Goal: Find specific fact: Find contact information

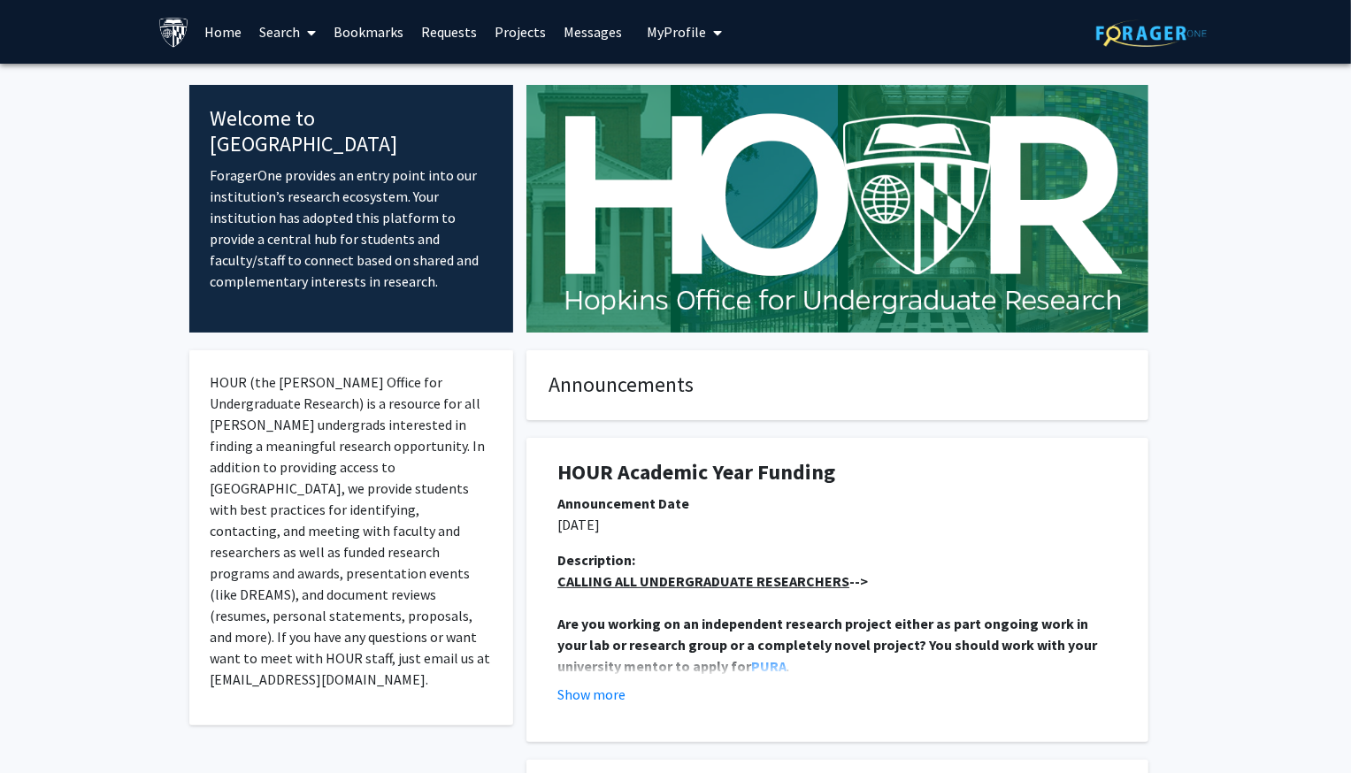
click at [379, 28] on link "Bookmarks" at bounding box center [369, 32] width 88 height 62
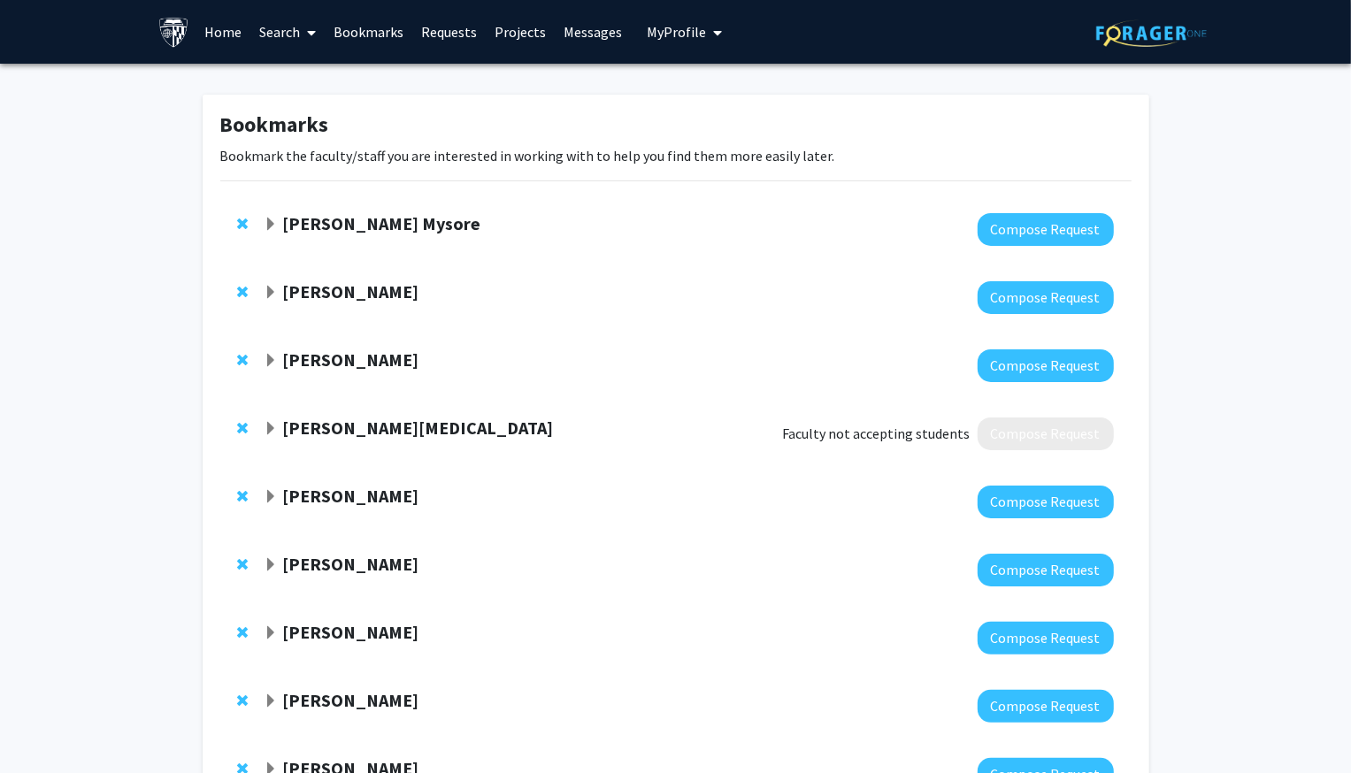
click at [463, 30] on link "Requests" at bounding box center [448, 32] width 73 height 62
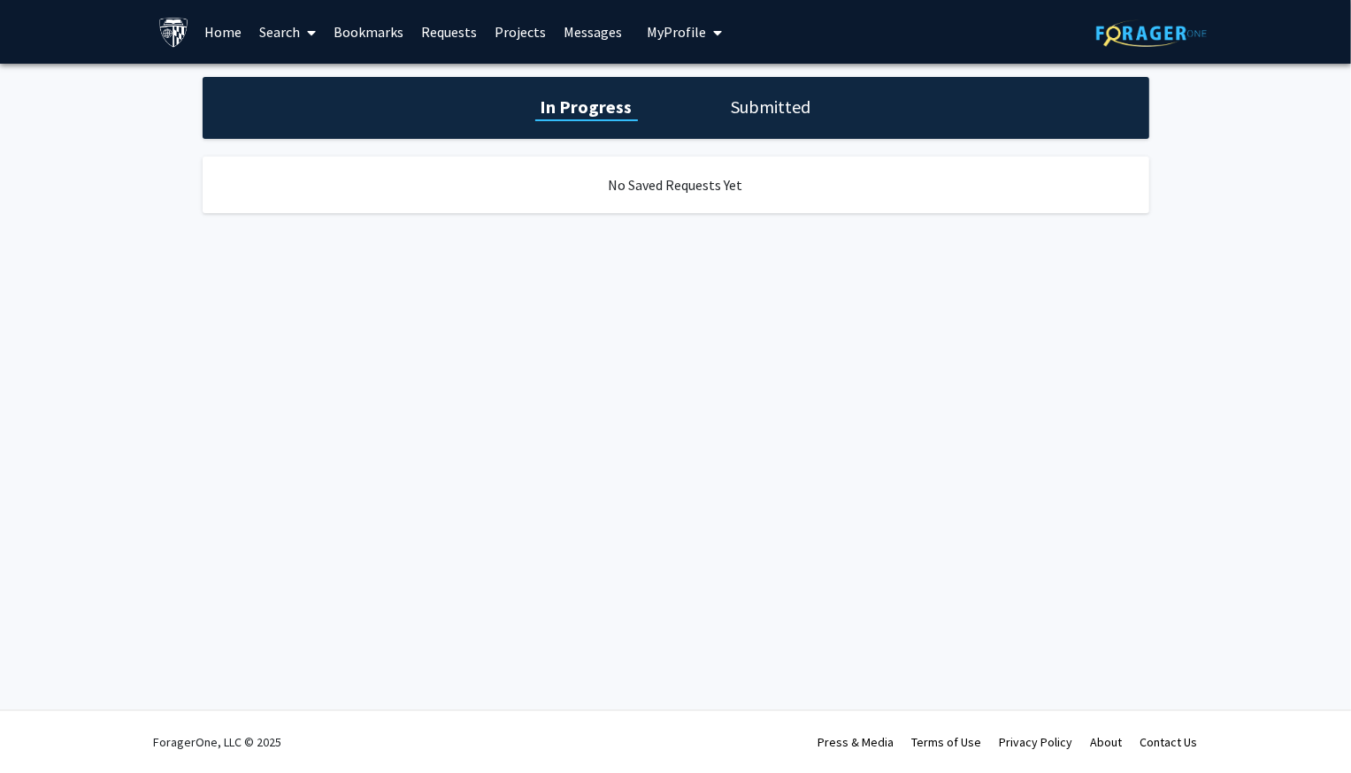
click at [279, 36] on link "Search" at bounding box center [287, 32] width 74 height 62
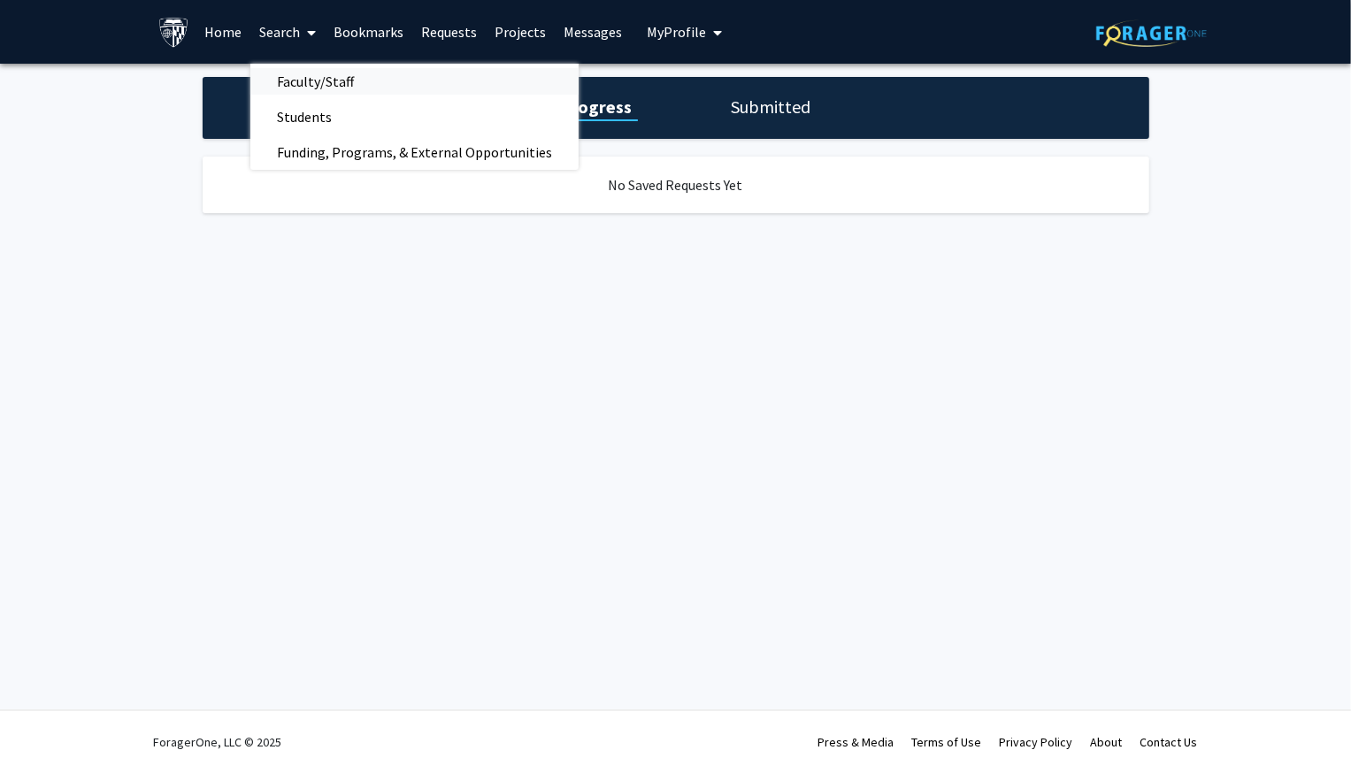
click at [294, 75] on span "Faculty/Staff" at bounding box center [315, 81] width 130 height 35
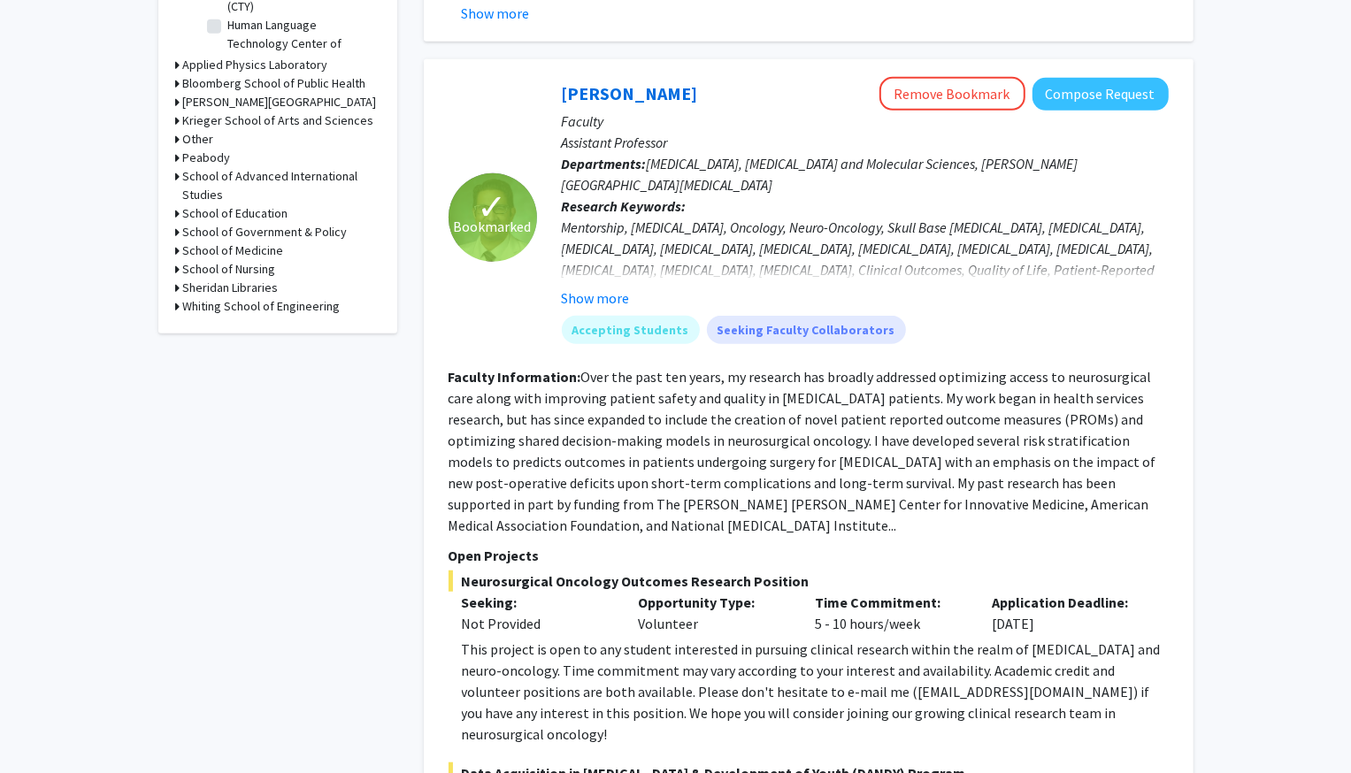
scroll to position [1110, 0]
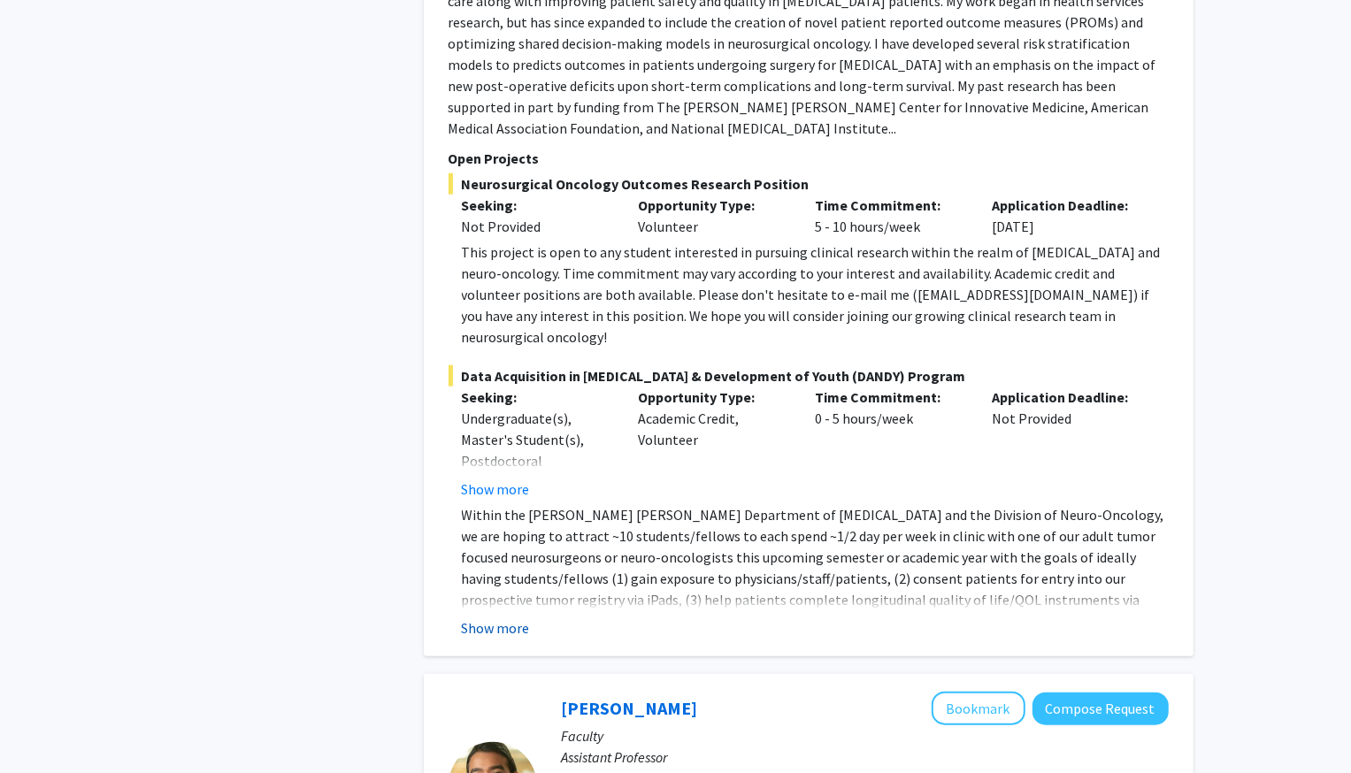
click at [496, 617] on button "Show more" at bounding box center [496, 627] width 68 height 21
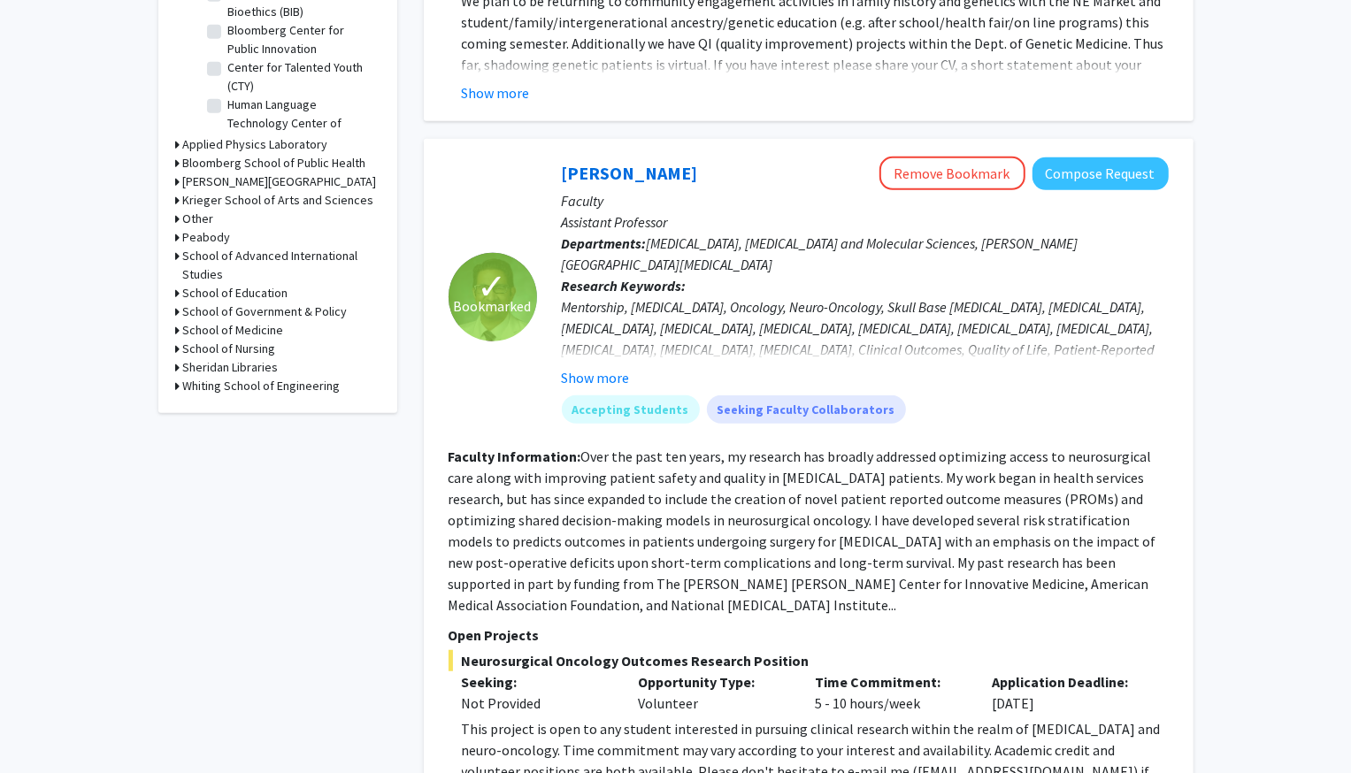
scroll to position [601, 0]
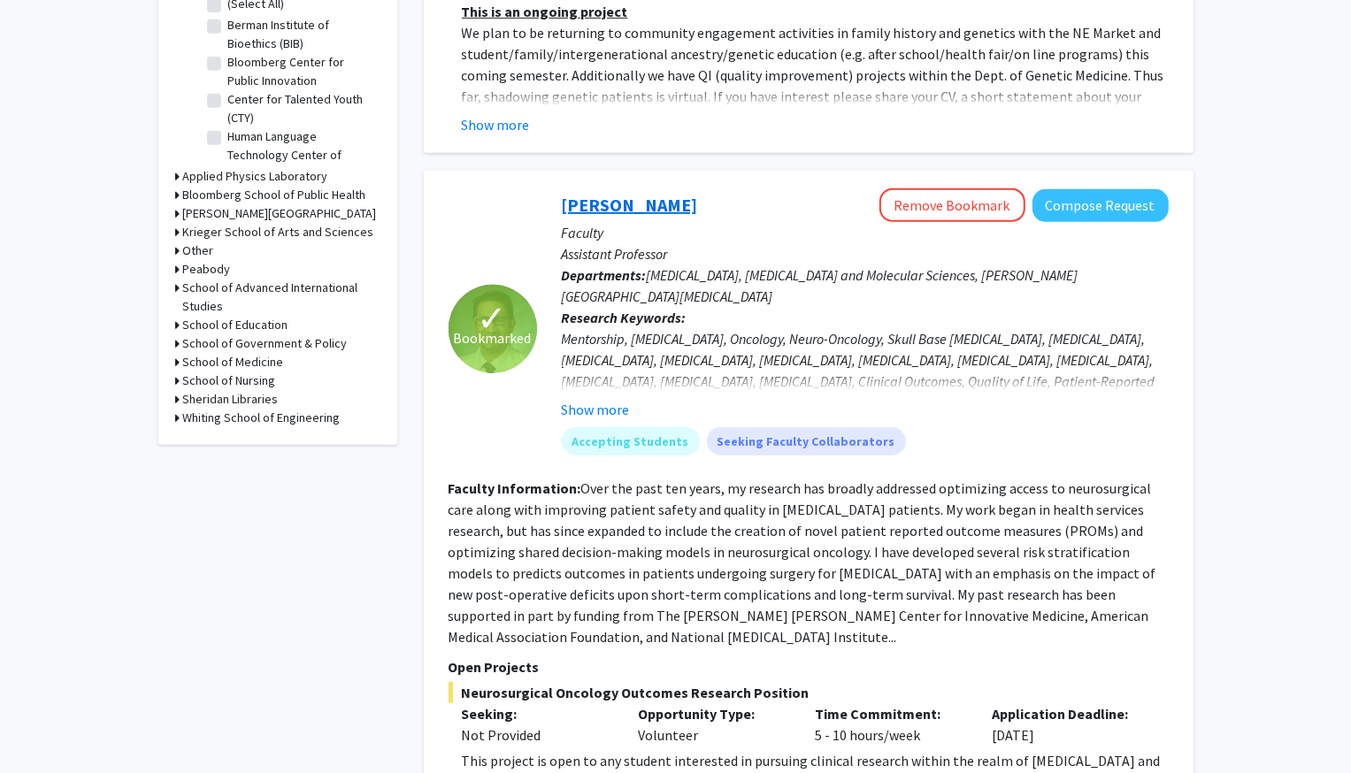
click at [627, 214] on link "[PERSON_NAME]" at bounding box center [630, 205] width 136 height 22
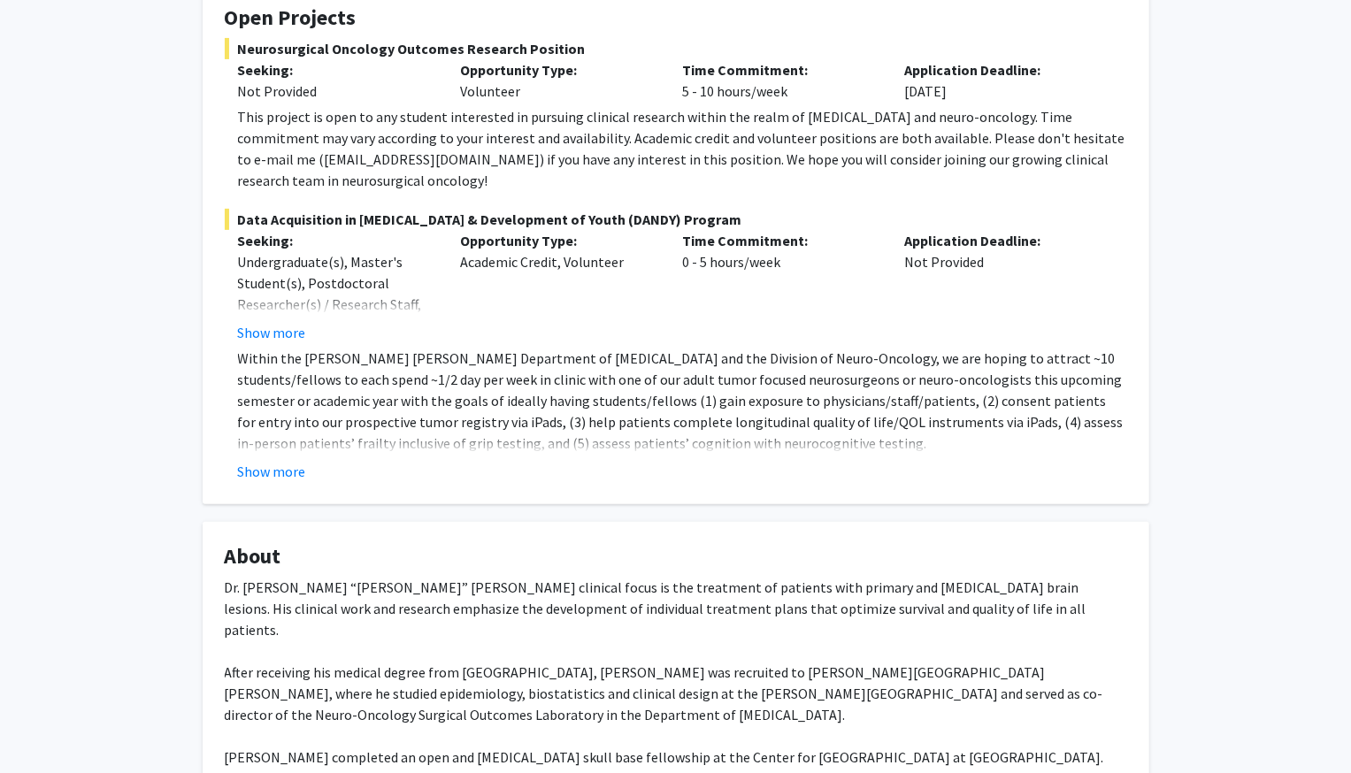
scroll to position [370, 0]
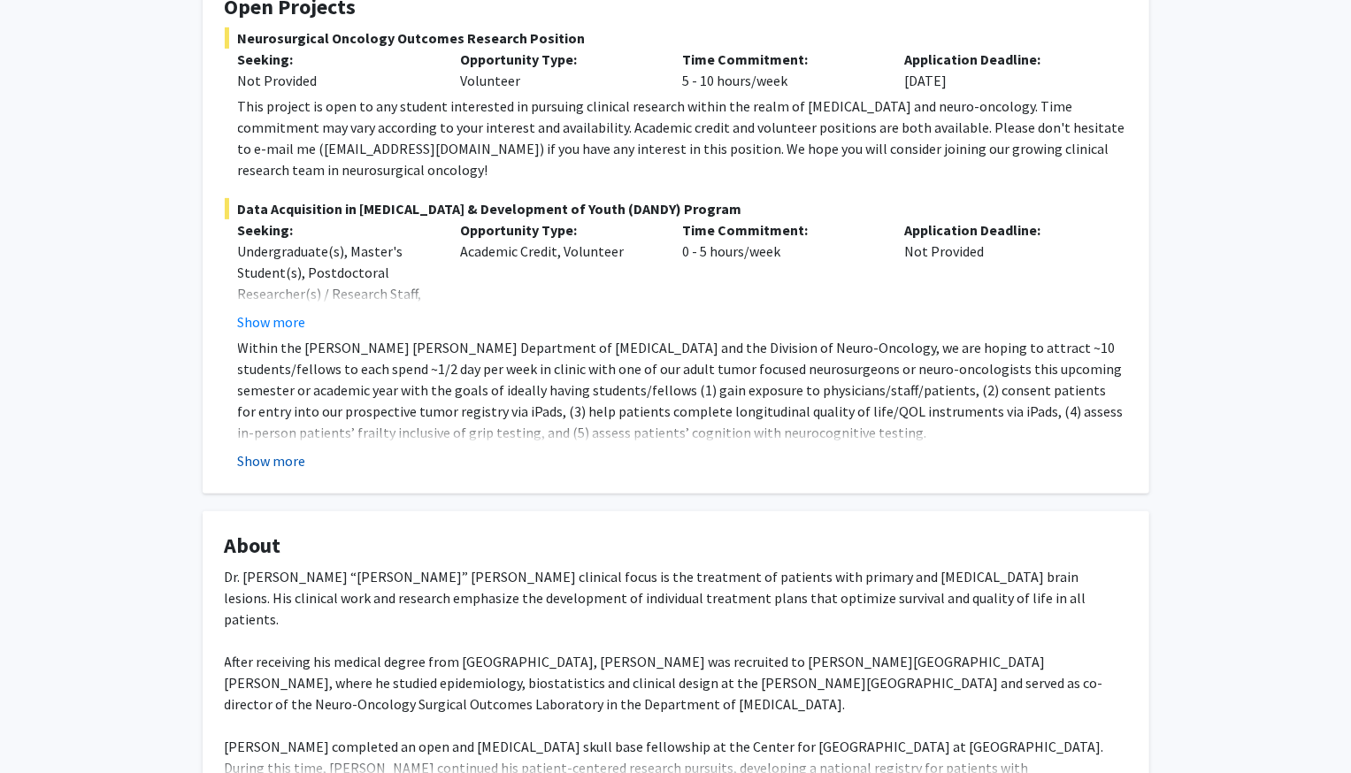
click at [256, 450] on button "Show more" at bounding box center [272, 460] width 68 height 21
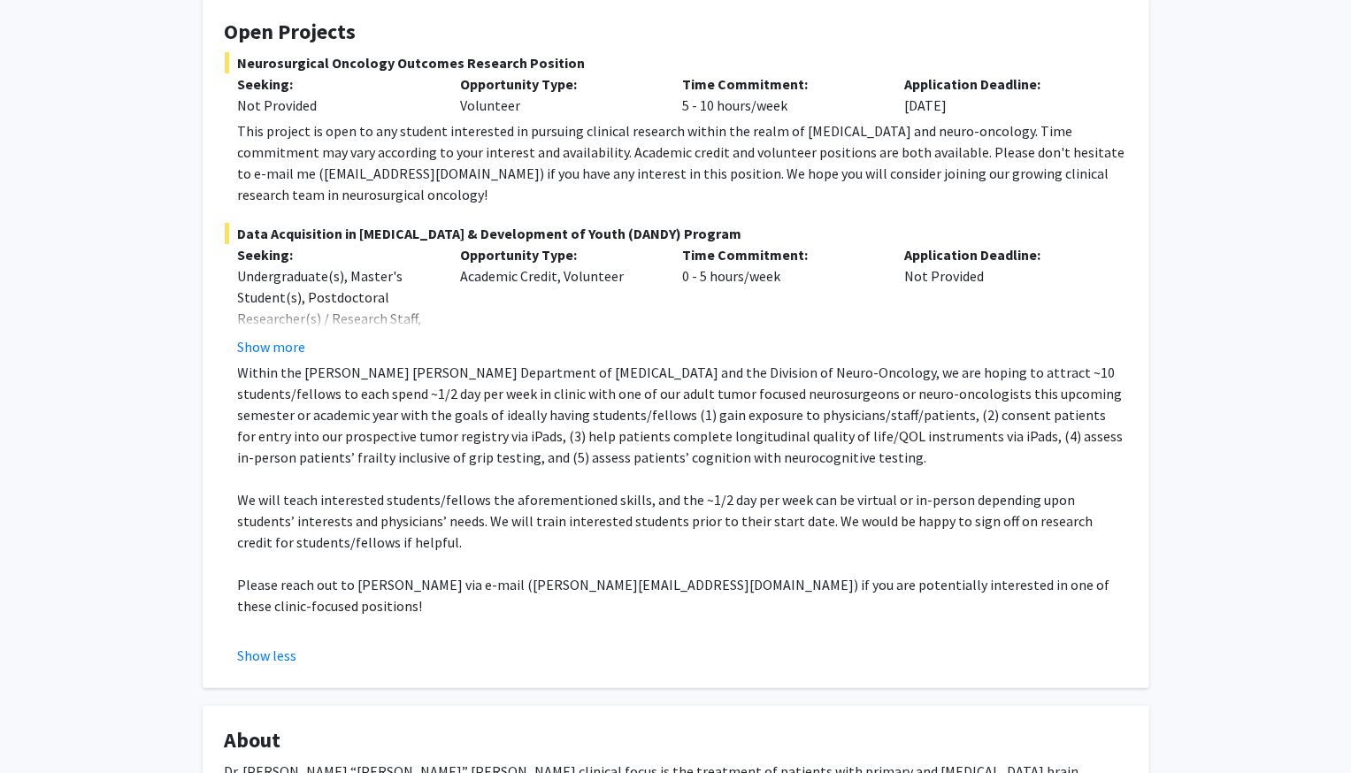
scroll to position [336, 0]
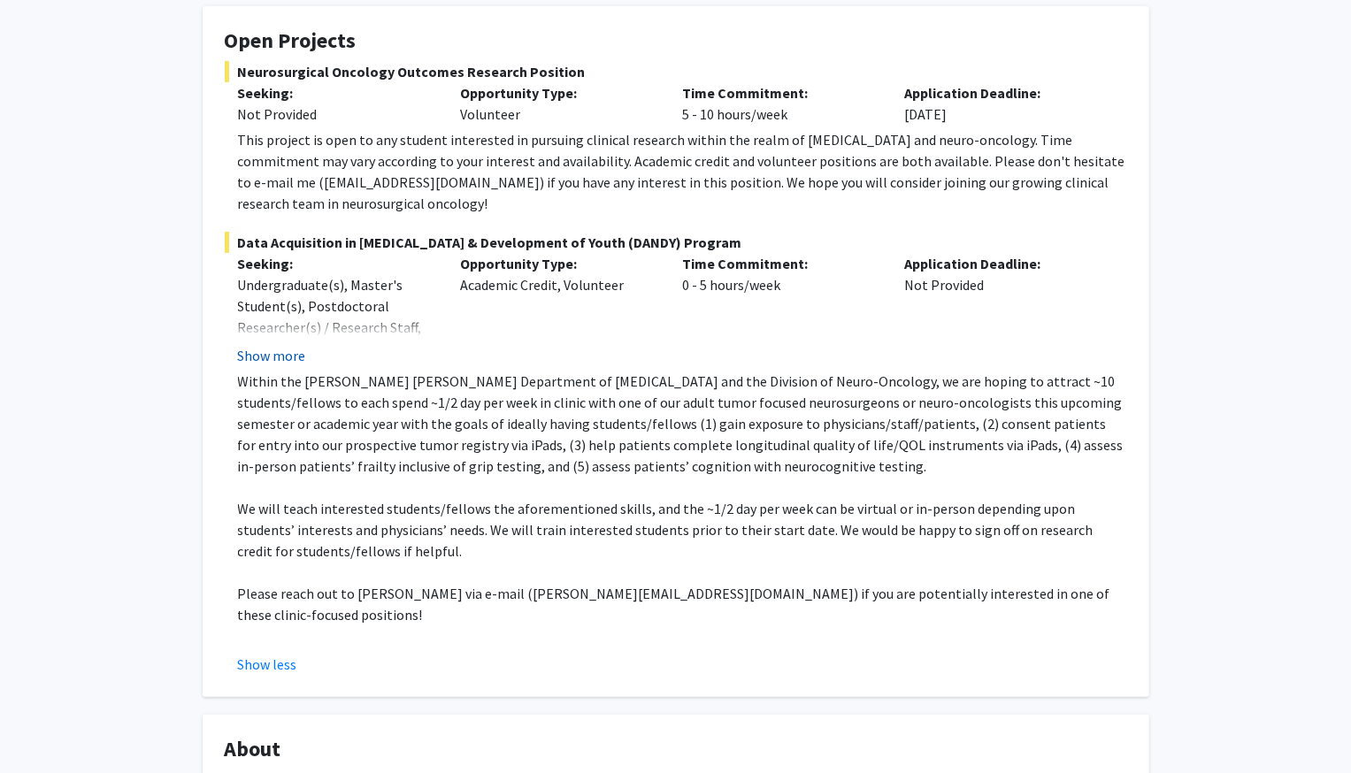
click at [291, 345] on button "Show more" at bounding box center [272, 355] width 68 height 21
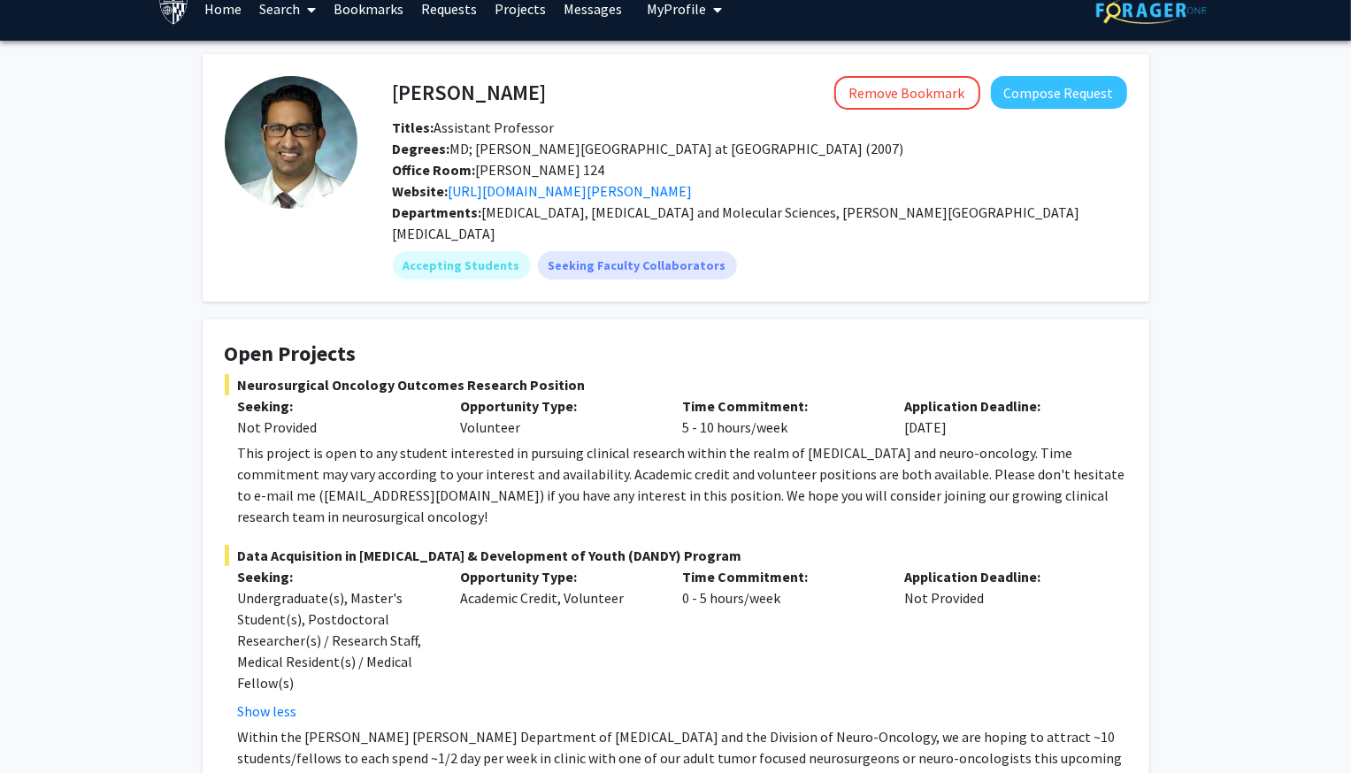
scroll to position [0, 0]
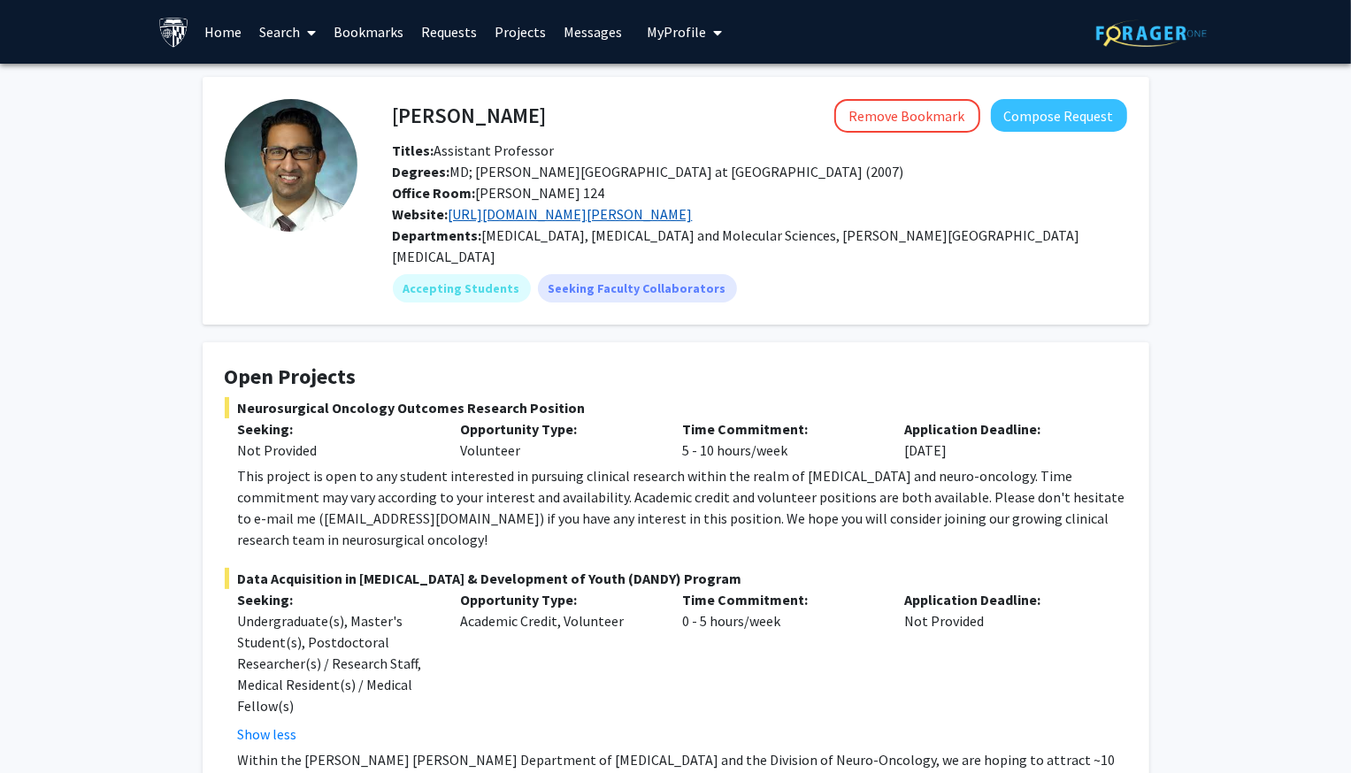
click at [540, 211] on link "[URL][DOMAIN_NAME][PERSON_NAME]" at bounding box center [570, 214] width 244 height 18
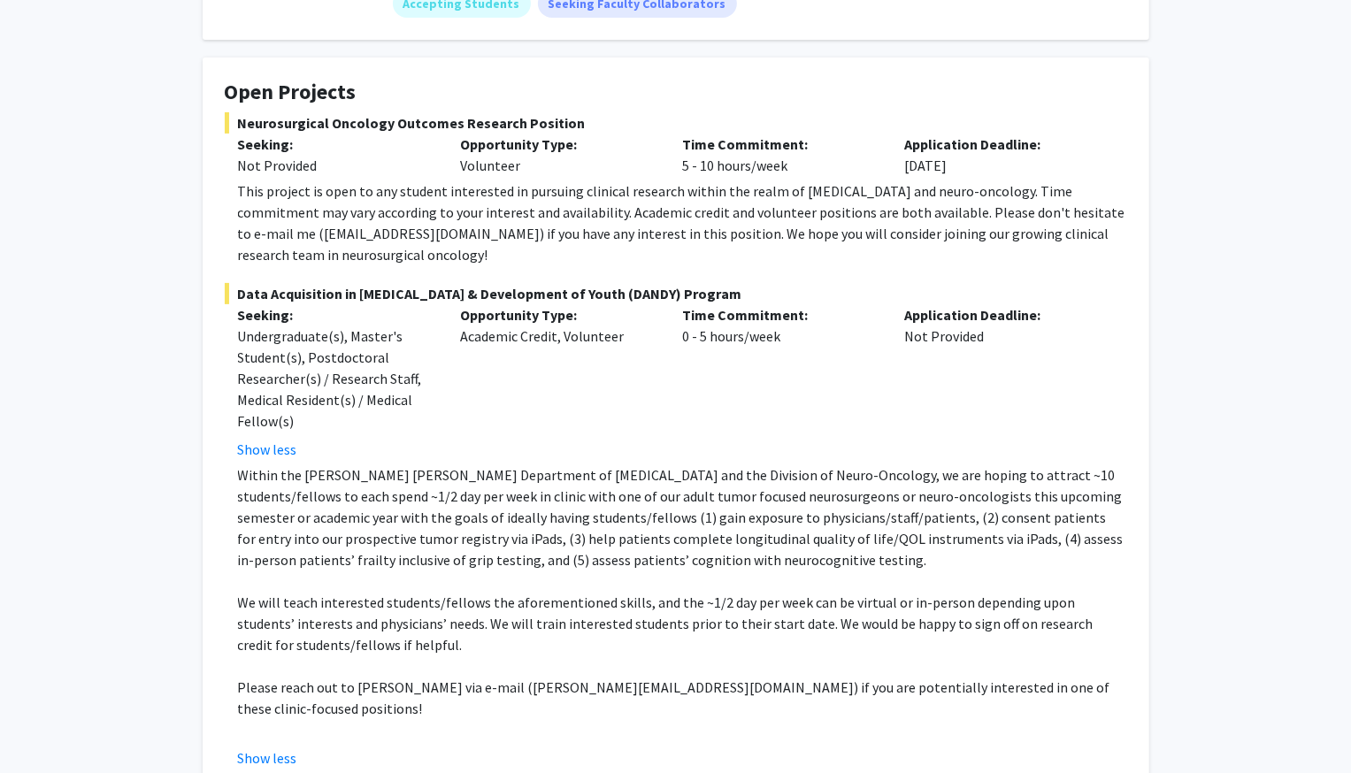
scroll to position [294, 0]
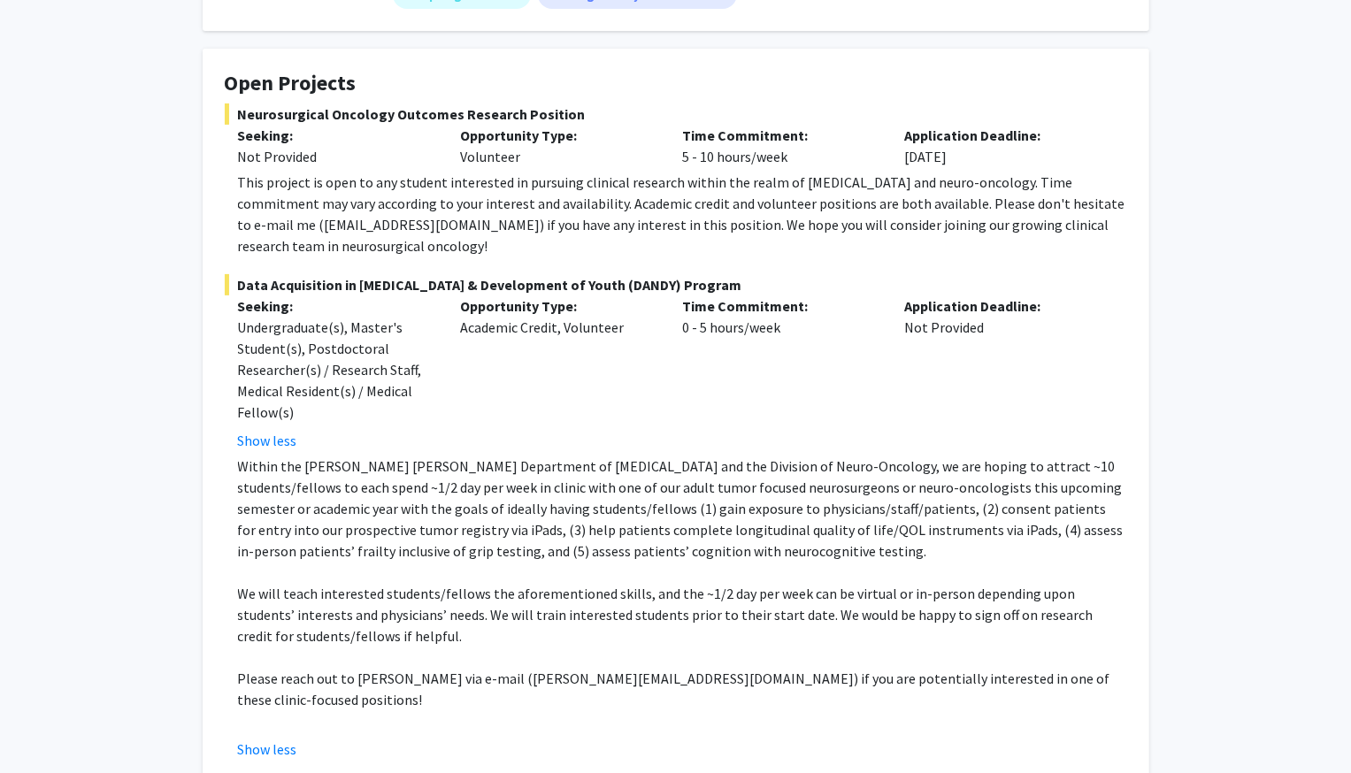
click at [540, 668] on p "Please reach out to [PERSON_NAME] via e-mail ([PERSON_NAME][EMAIL_ADDRESS][DOMA…" at bounding box center [682, 689] width 889 height 42
drag, startPoint x: 613, startPoint y: 656, endPoint x: 525, endPoint y: 656, distance: 87.6
click at [525, 668] on p "Please reach out to [PERSON_NAME] via e-mail ([PERSON_NAME][EMAIL_ADDRESS][DOMA…" at bounding box center [682, 689] width 889 height 42
copy p "[PERSON_NAME][EMAIL_ADDRESS][DOMAIN_NAME]"
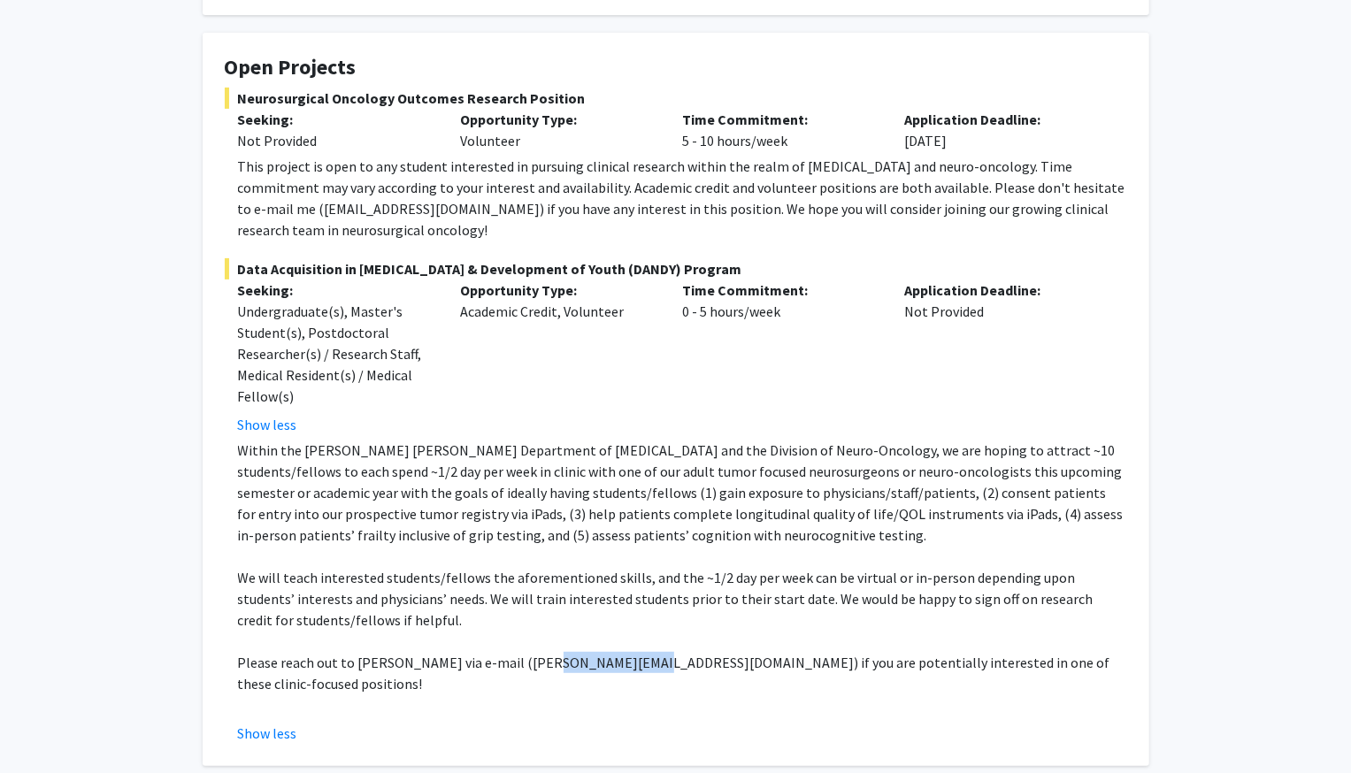
scroll to position [310, 0]
copy p "[PERSON_NAME][EMAIL_ADDRESS][DOMAIN_NAME]"
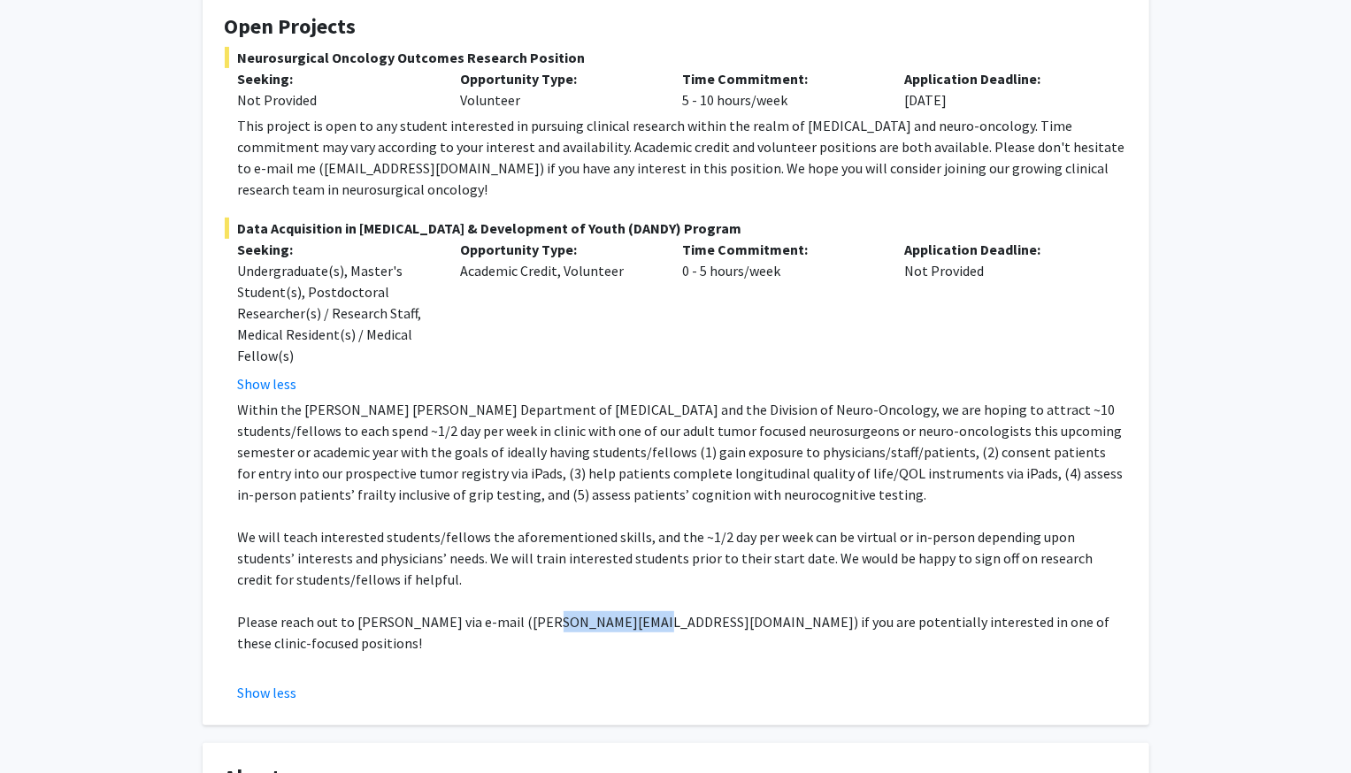
scroll to position [363, 0]
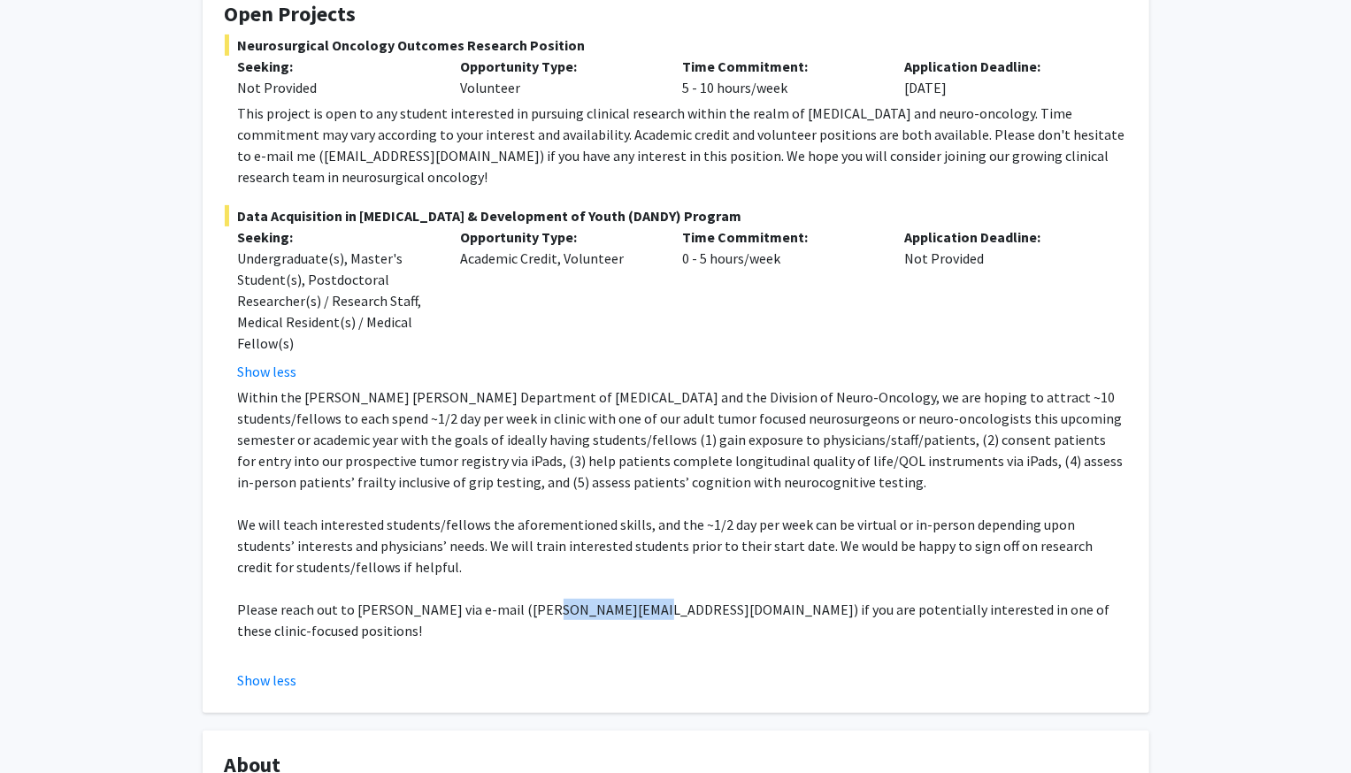
copy p "[PERSON_NAME][EMAIL_ADDRESS][DOMAIN_NAME]"
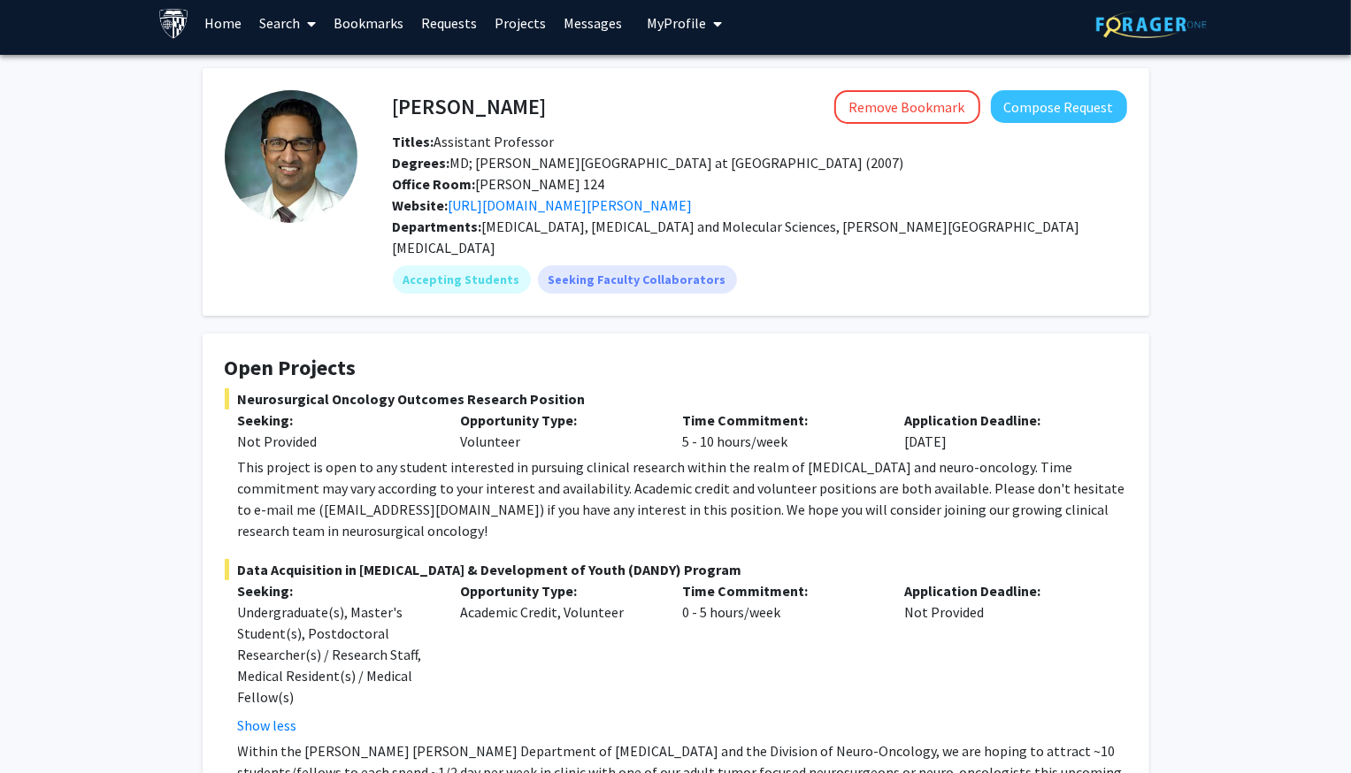
scroll to position [0, 0]
